Goal: Transaction & Acquisition: Download file/media

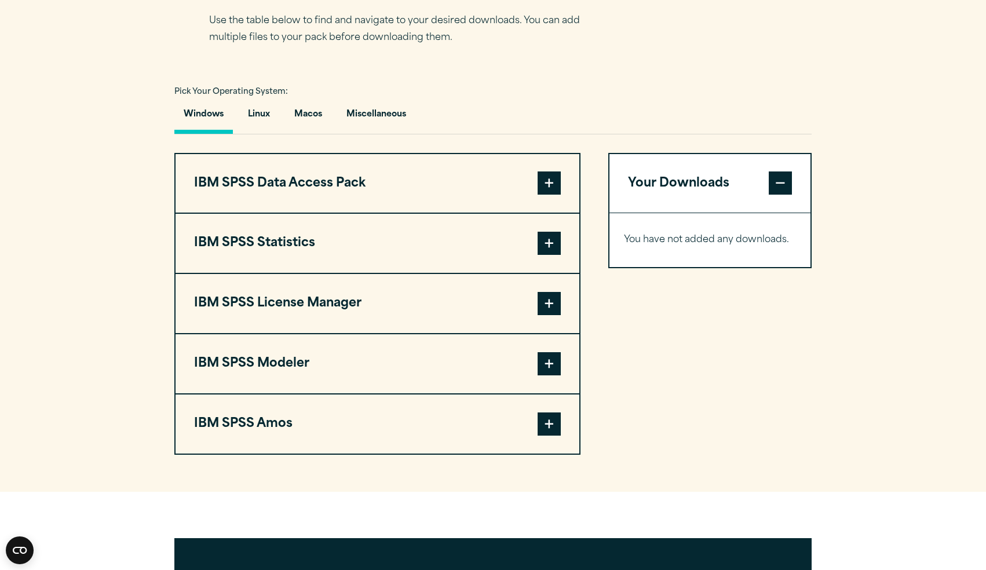
scroll to position [774, 0]
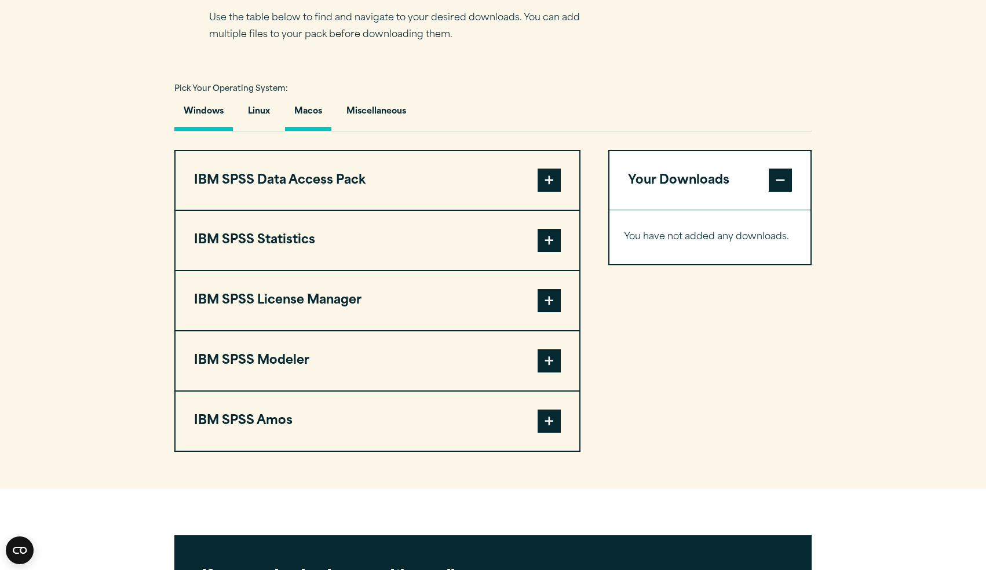
click at [311, 131] on button "Macos" at bounding box center [308, 114] width 46 height 33
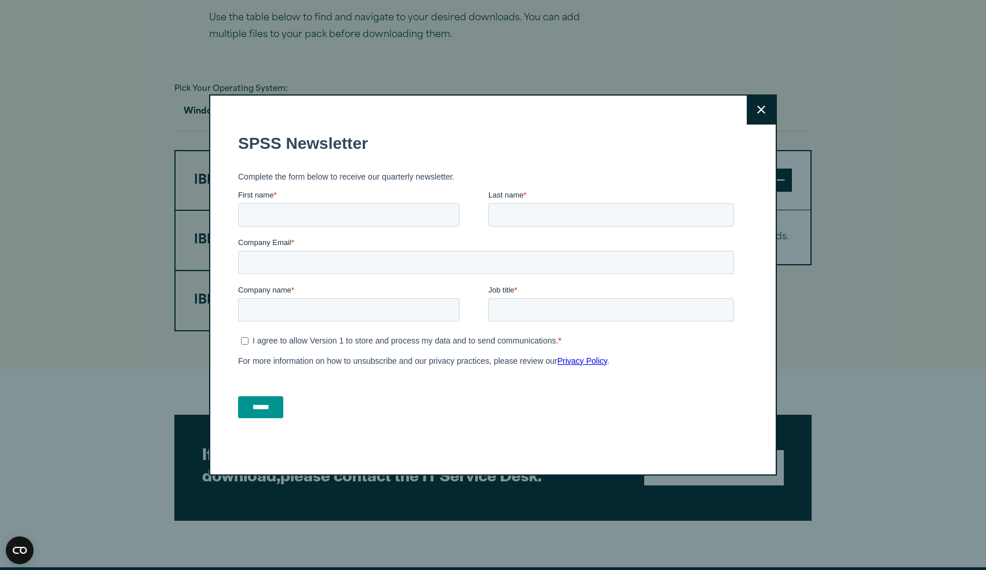
click at [757, 114] on icon at bounding box center [761, 109] width 8 height 9
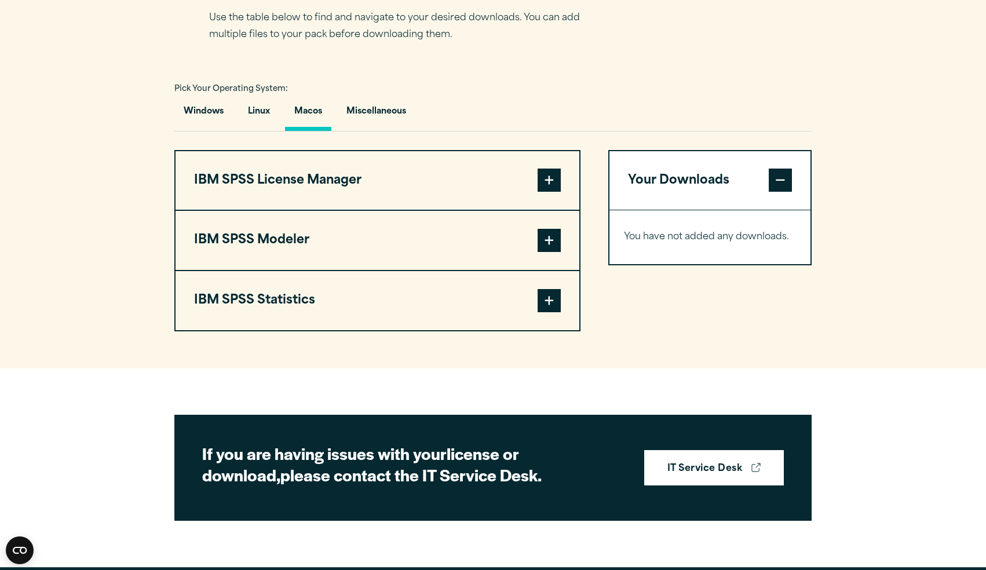
click at [551, 312] on span at bounding box center [549, 300] width 23 height 23
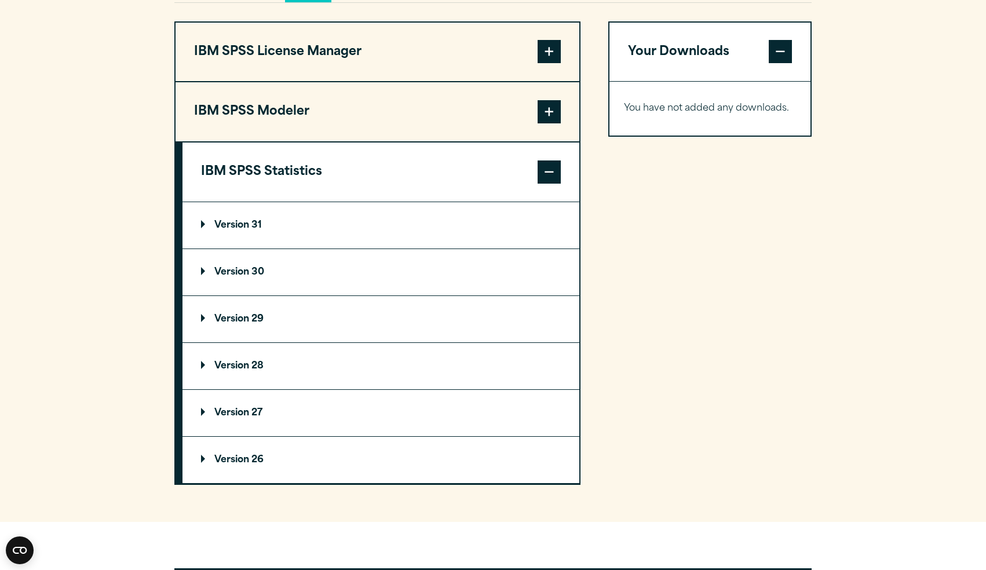
scroll to position [904, 0]
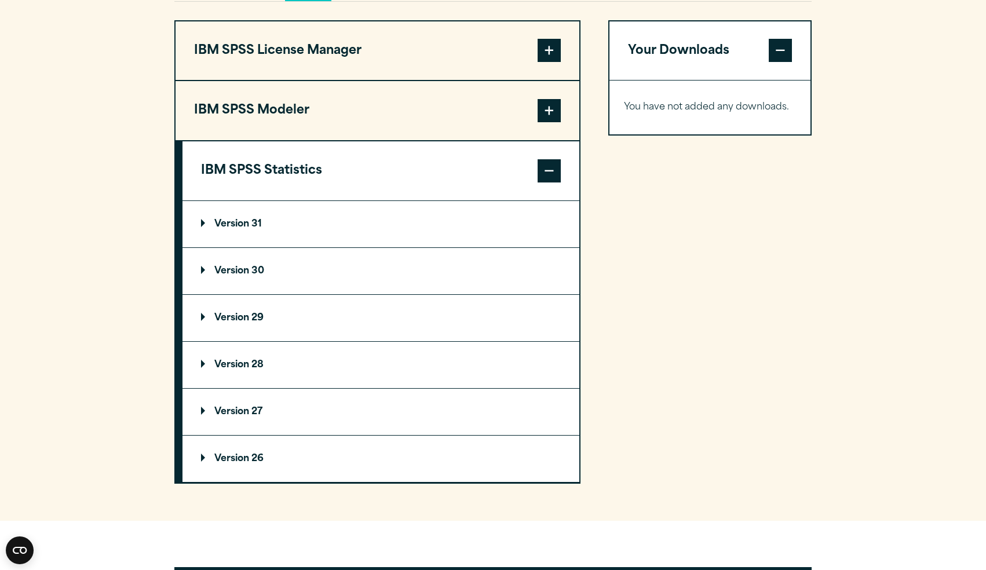
click at [349, 294] on summary "Version 30" at bounding box center [381, 271] width 397 height 46
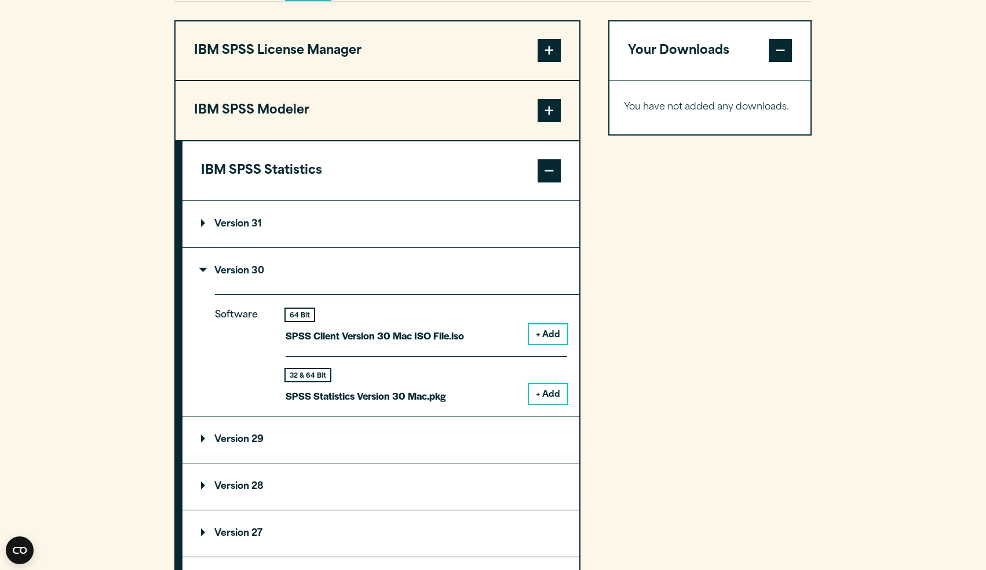
click at [543, 404] on button "+ Add" at bounding box center [548, 394] width 38 height 20
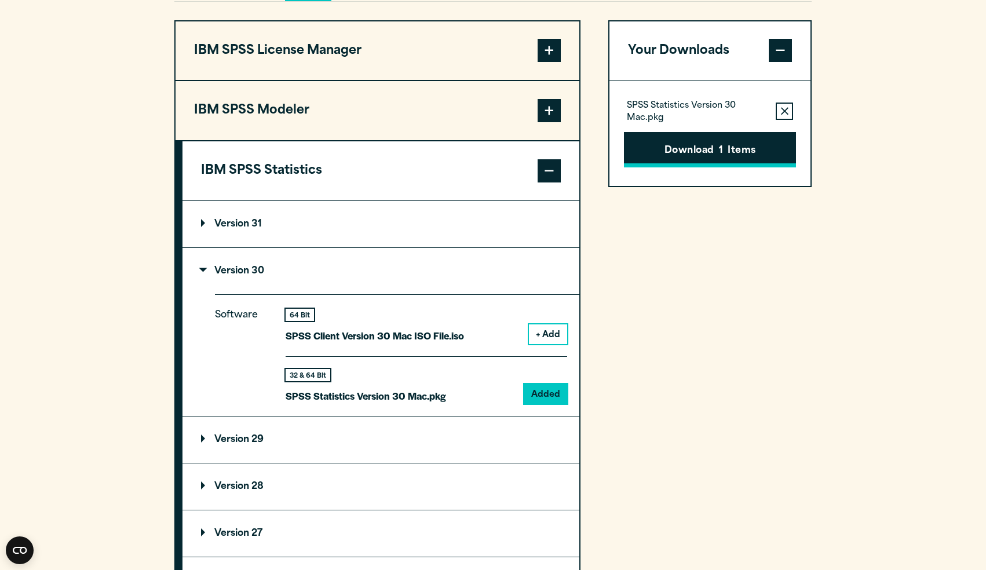
click at [705, 168] on button "Download 1 Items" at bounding box center [710, 150] width 172 height 36
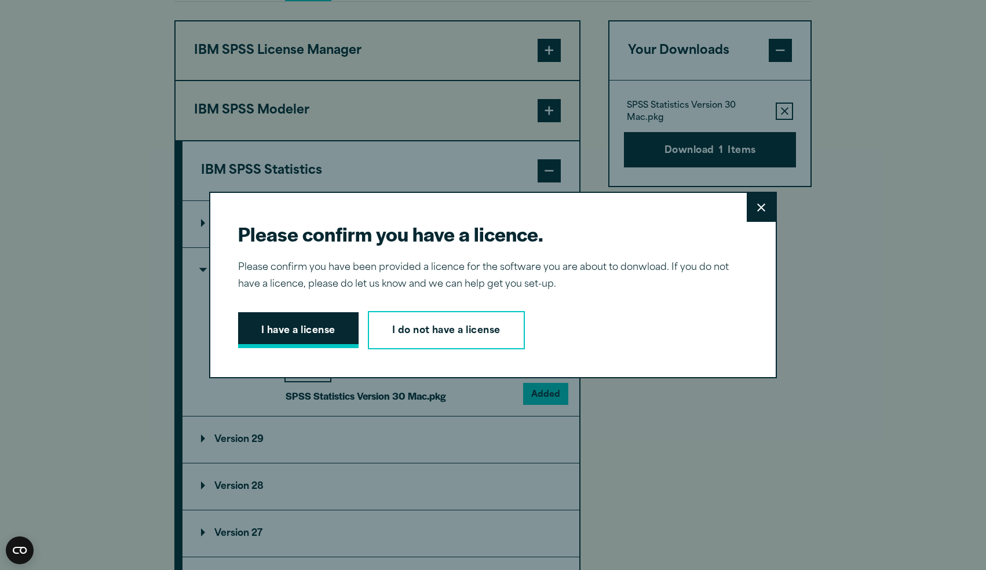
click at [325, 329] on button "I have a license" at bounding box center [298, 330] width 121 height 36
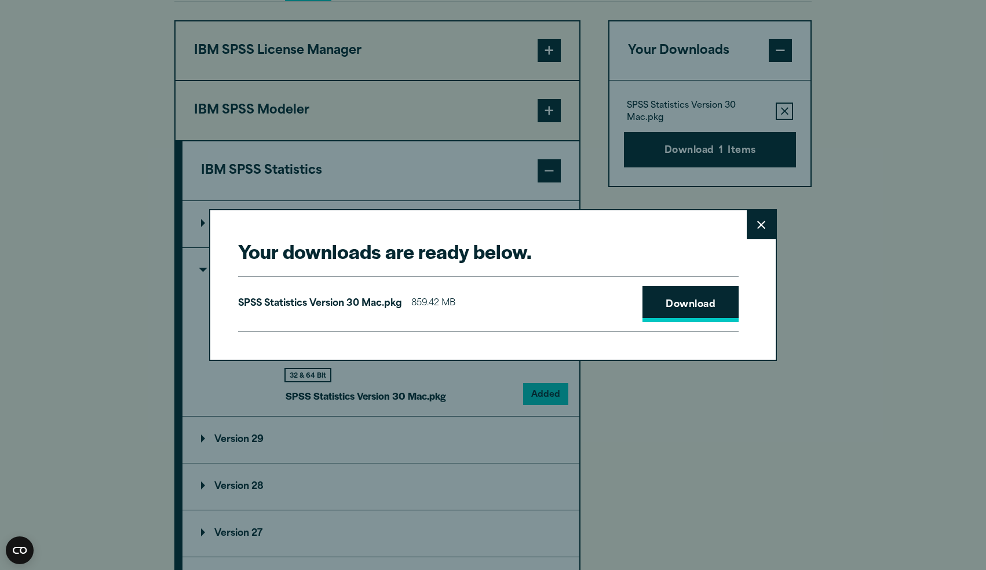
click at [670, 305] on link "Download" at bounding box center [691, 304] width 96 height 36
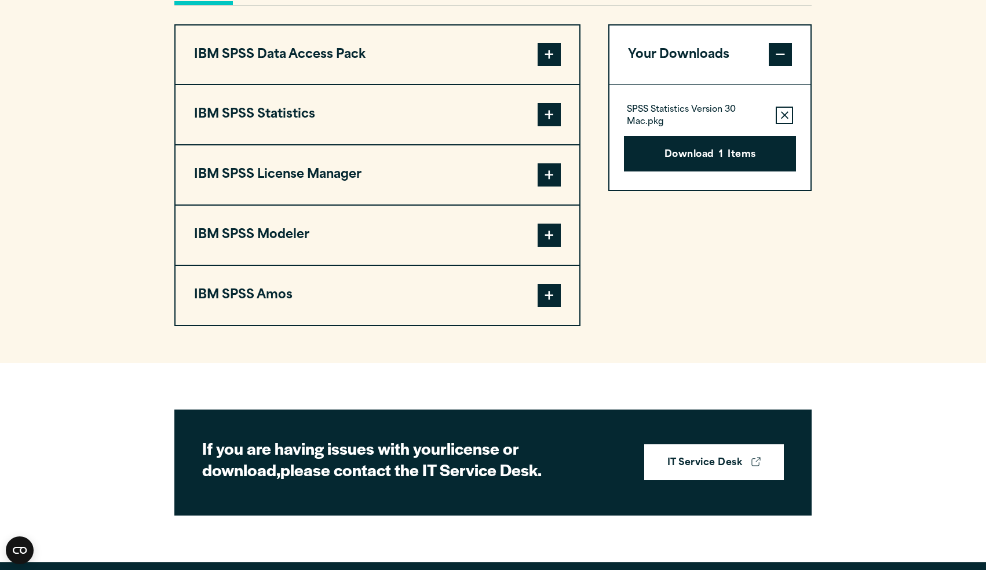
scroll to position [904, 0]
